Goal: Navigation & Orientation: Find specific page/section

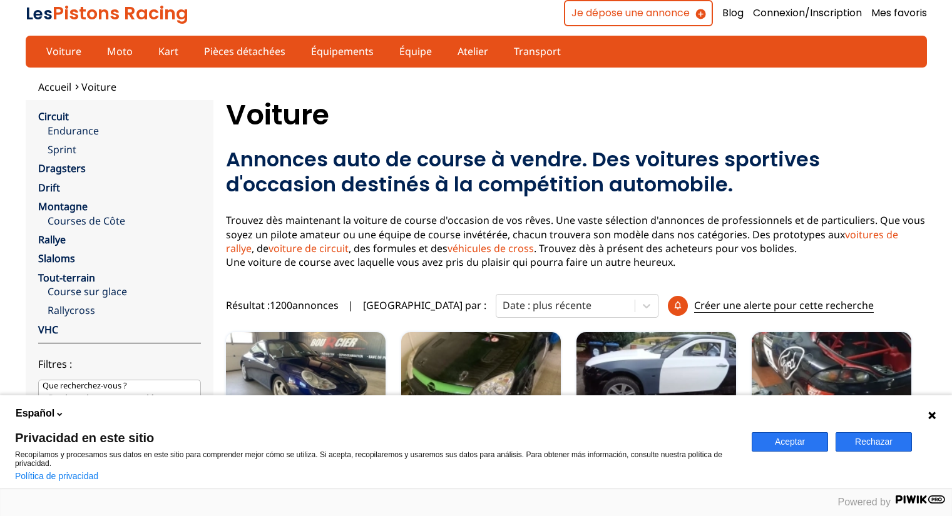
click at [799, 440] on button "Aceptar" at bounding box center [790, 441] width 76 height 19
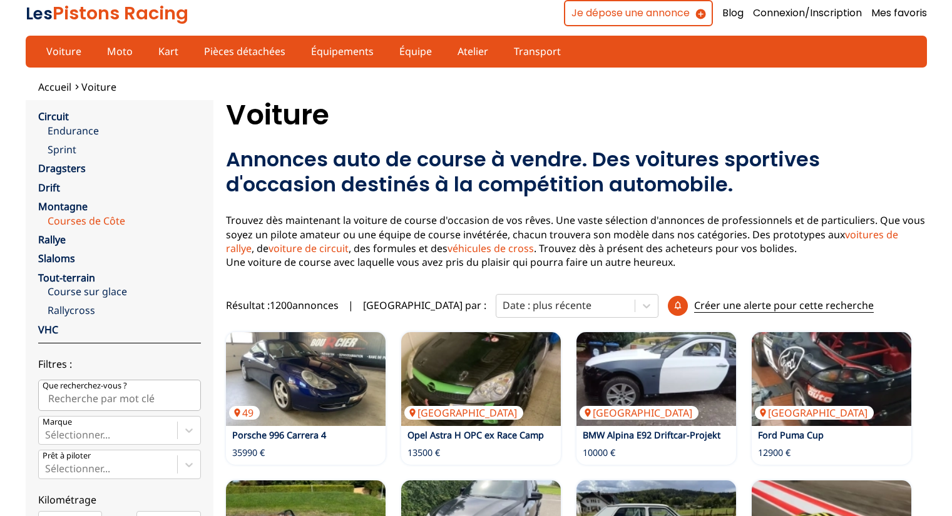
click at [93, 219] on link "Courses de Côte" at bounding box center [124, 221] width 153 height 14
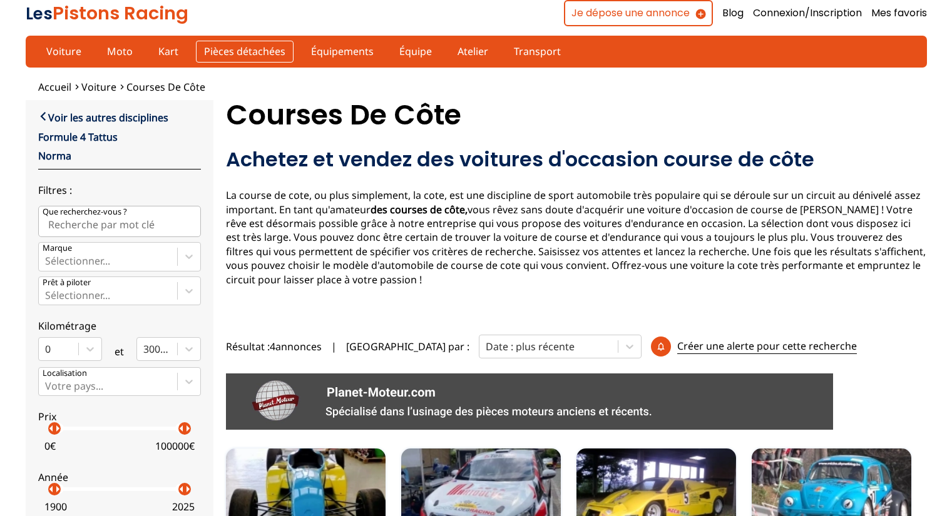
click at [238, 54] on link "Pièces détachées" at bounding box center [245, 51] width 98 height 21
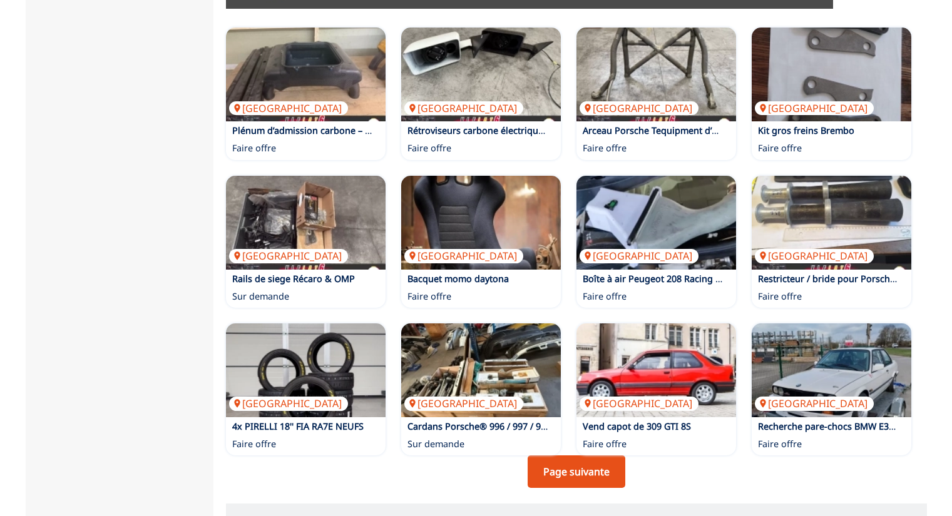
scroll to position [814, 0]
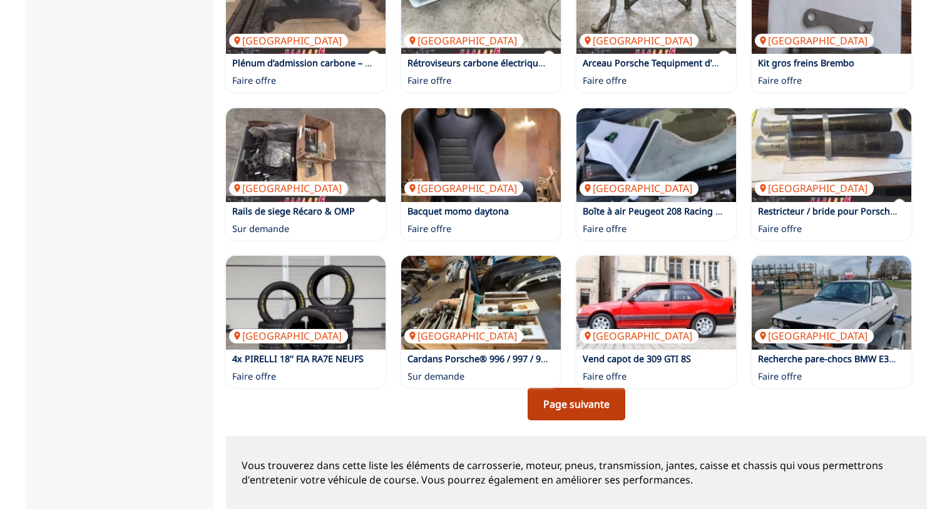
click at [581, 388] on link "Page suivante" at bounding box center [577, 404] width 98 height 33
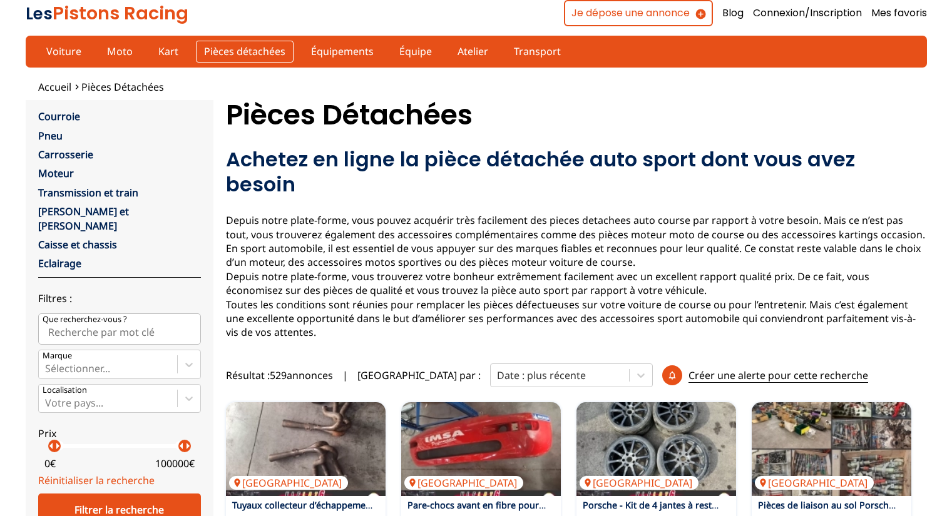
click at [242, 55] on link "Pièces détachées" at bounding box center [245, 51] width 98 height 21
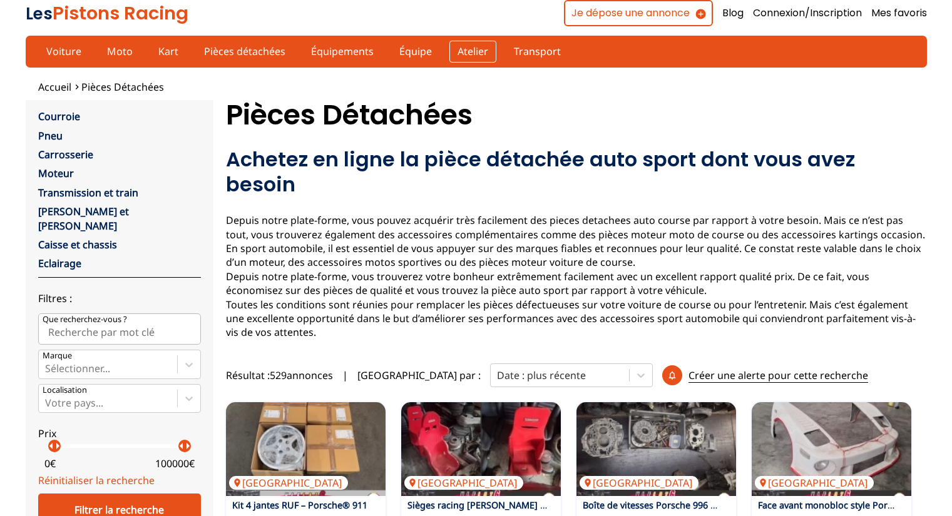
click at [459, 52] on link "Atelier" at bounding box center [472, 51] width 47 height 21
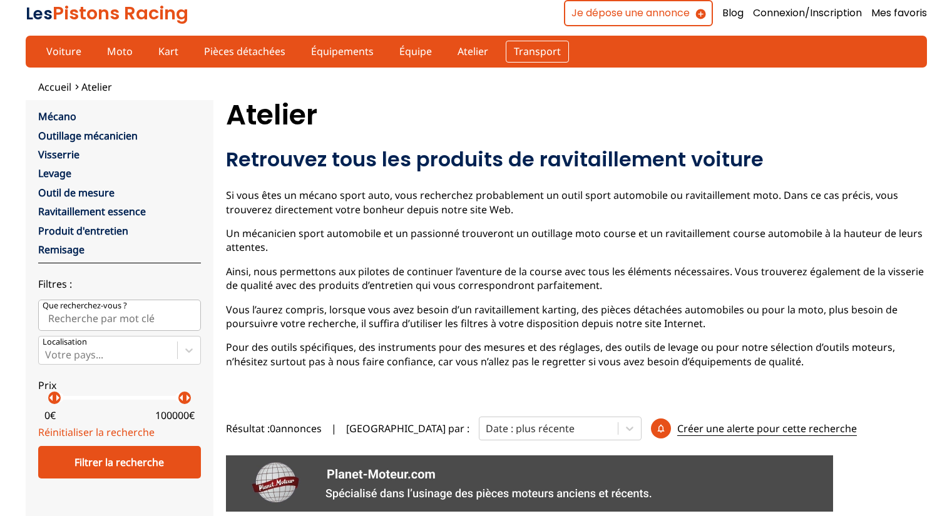
click at [519, 51] on link "Transport" at bounding box center [537, 51] width 63 height 21
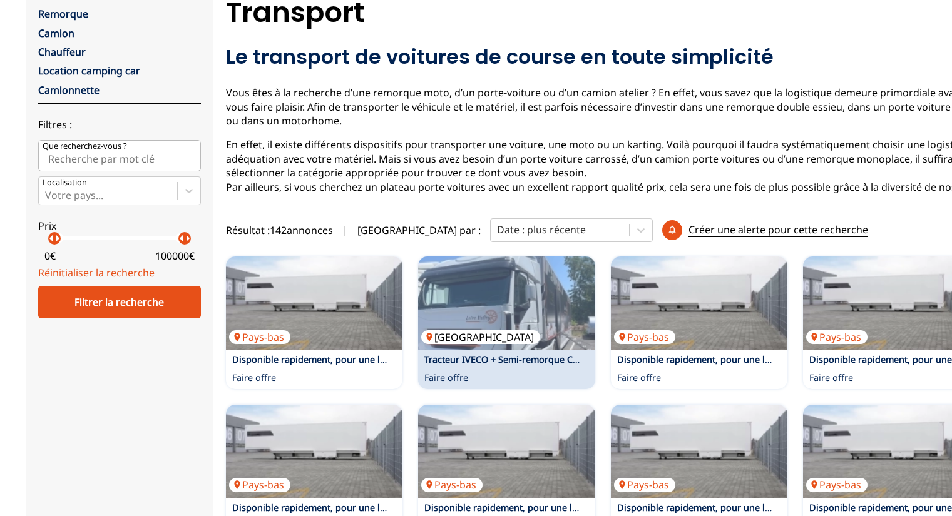
scroll to position [188, 0]
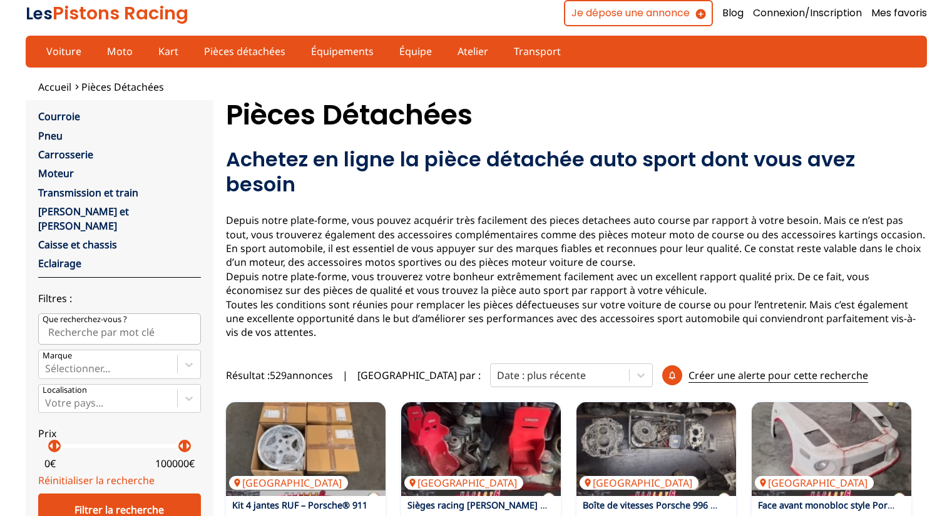
scroll to position [1, 0]
